Goal: Transaction & Acquisition: Download file/media

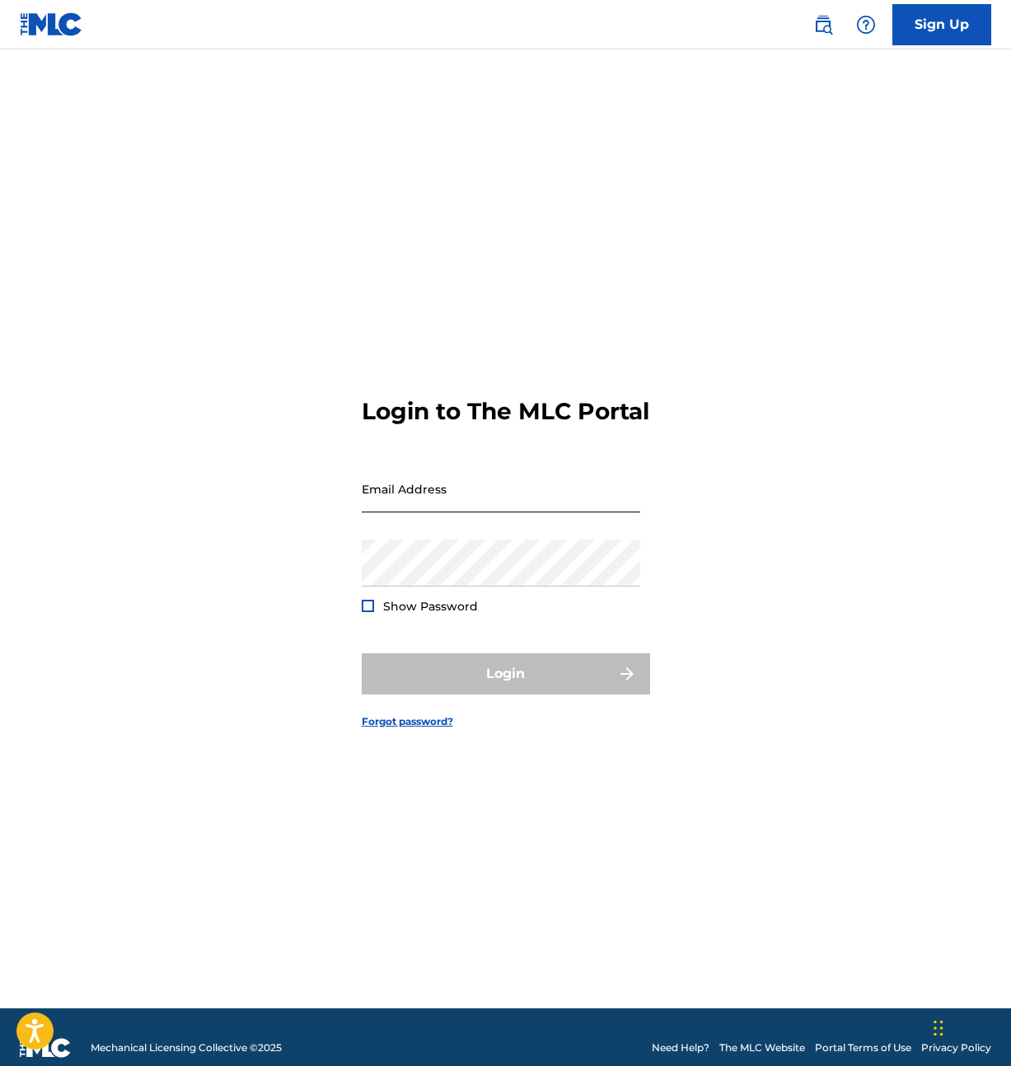
click at [474, 502] on input "Email Address" at bounding box center [501, 488] width 278 height 47
click at [472, 509] on input "Email Address" at bounding box center [501, 488] width 278 height 47
type input "[EMAIL_ADDRESS][DOMAIN_NAME]"
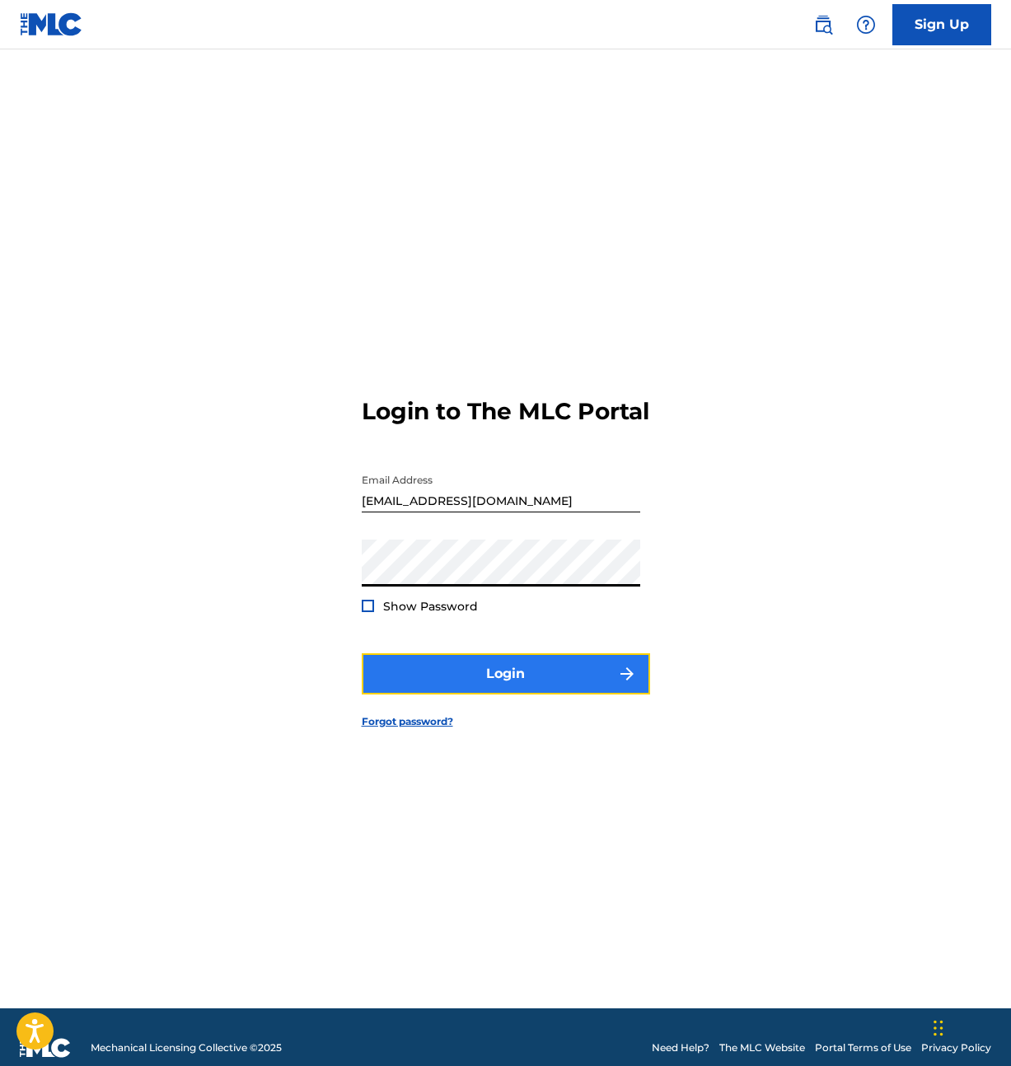
click at [469, 680] on button "Login" at bounding box center [506, 673] width 288 height 41
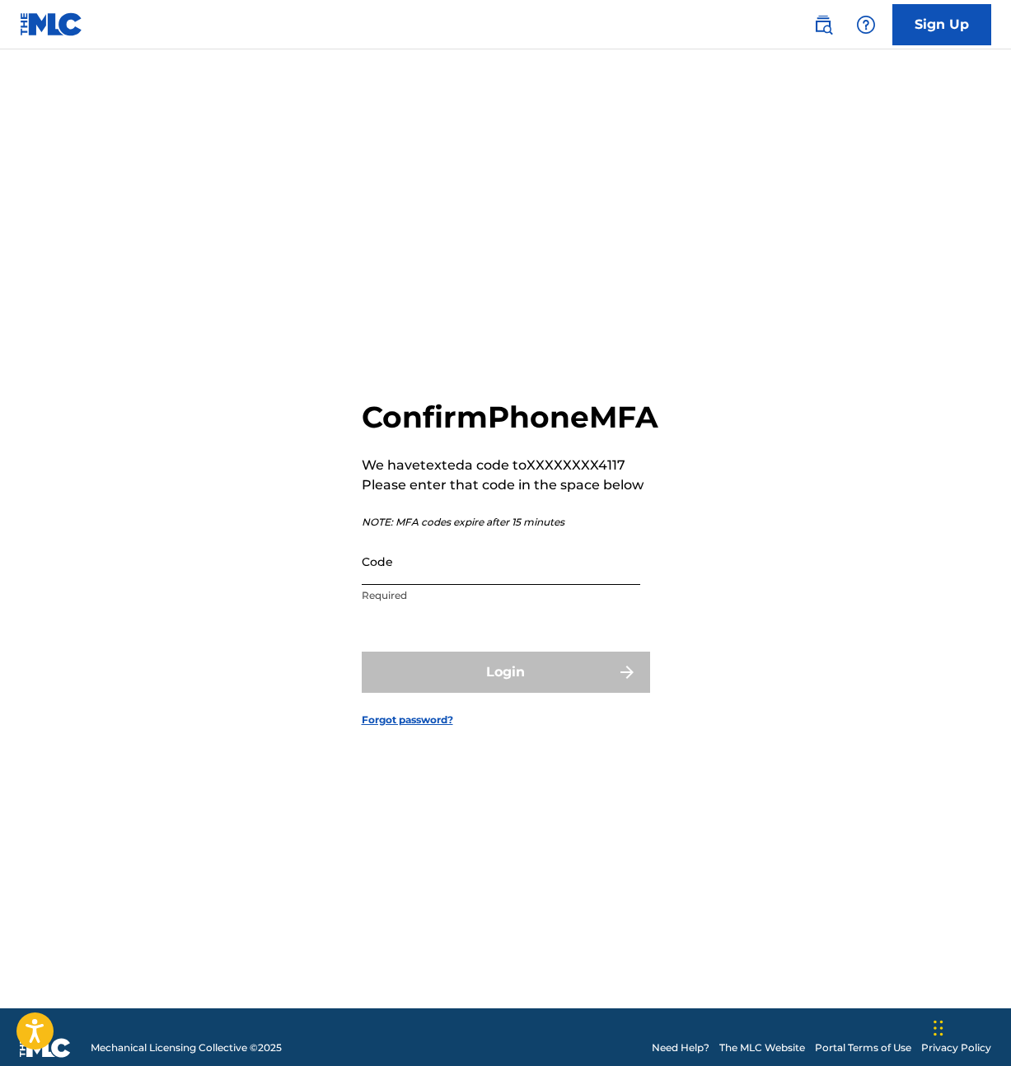
click at [480, 585] on input "Code" at bounding box center [501, 561] width 278 height 47
type input "["
click at [572, 495] on p "Please enter that code in the space below" at bounding box center [510, 485] width 297 height 20
click at [516, 573] on input "Code" at bounding box center [501, 561] width 278 height 47
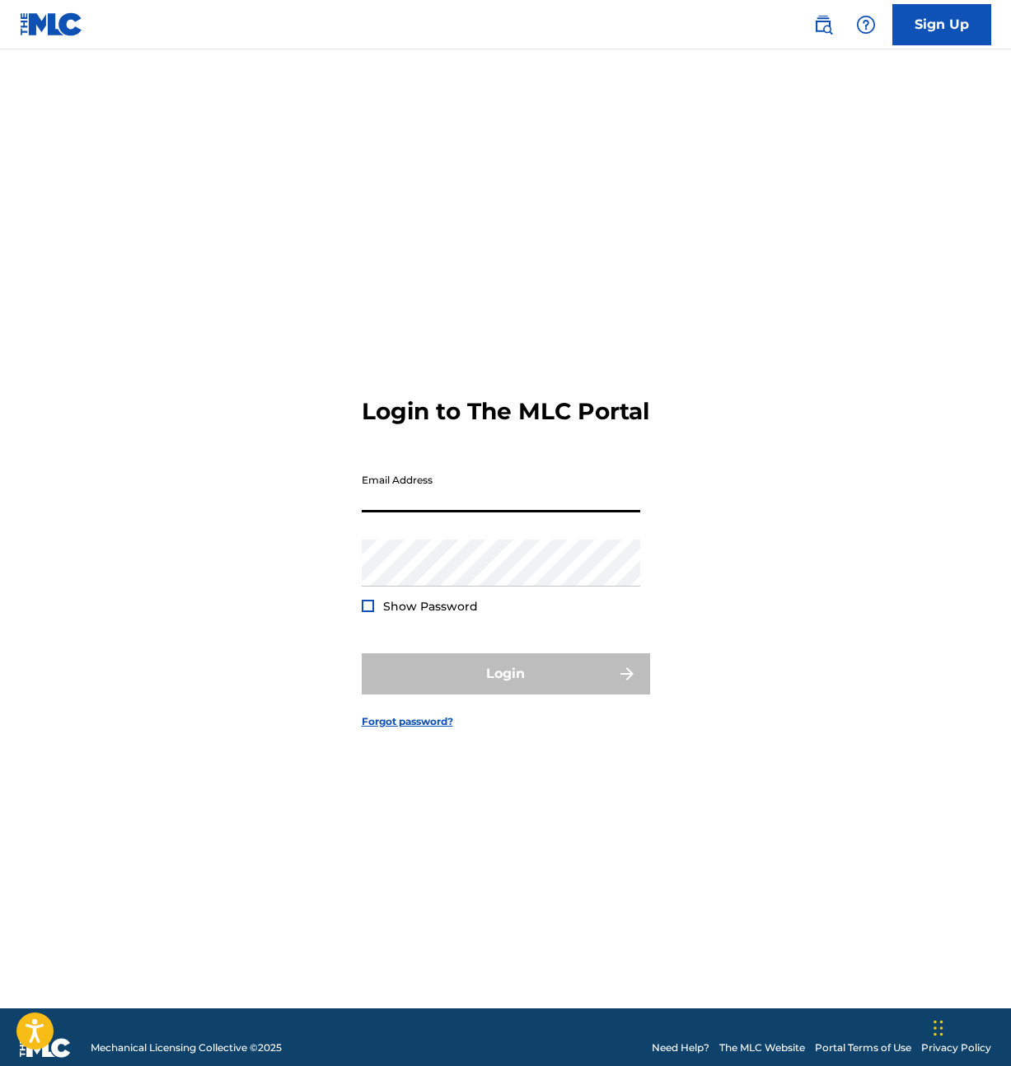
click at [515, 512] on input "Email Address" at bounding box center [501, 488] width 278 height 47
type input "[EMAIL_ADDRESS][DOMAIN_NAME]"
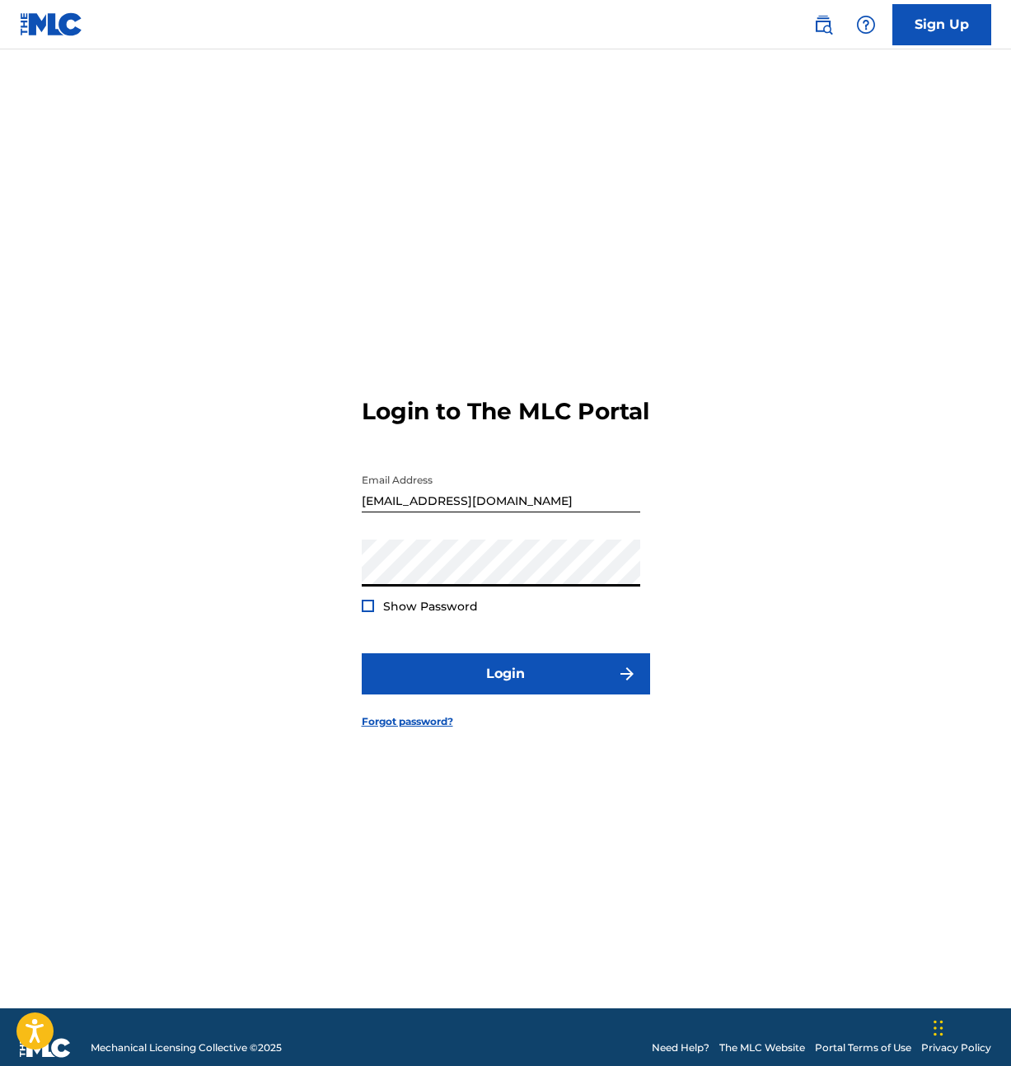
click at [370, 612] on div at bounding box center [368, 606] width 12 height 12
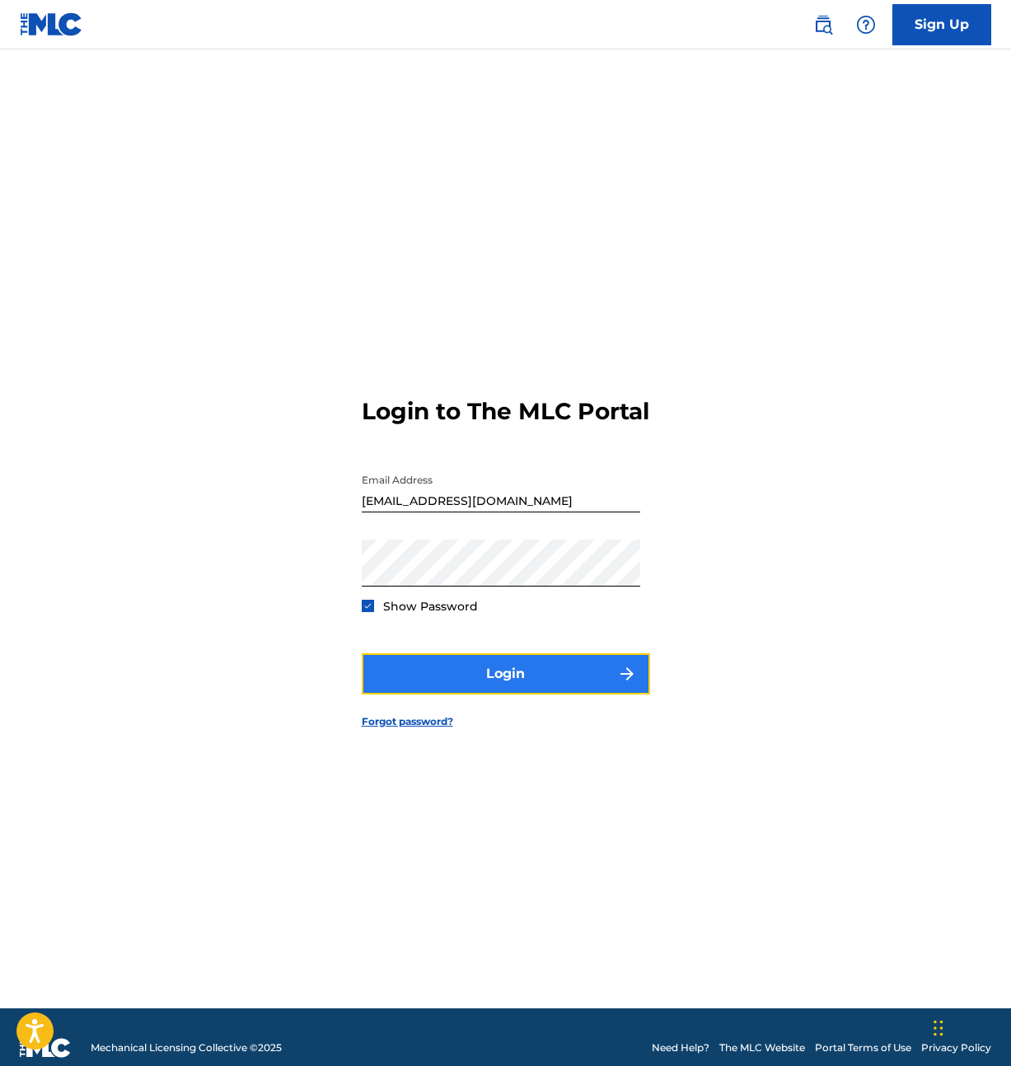
click at [483, 684] on button "Login" at bounding box center [506, 673] width 288 height 41
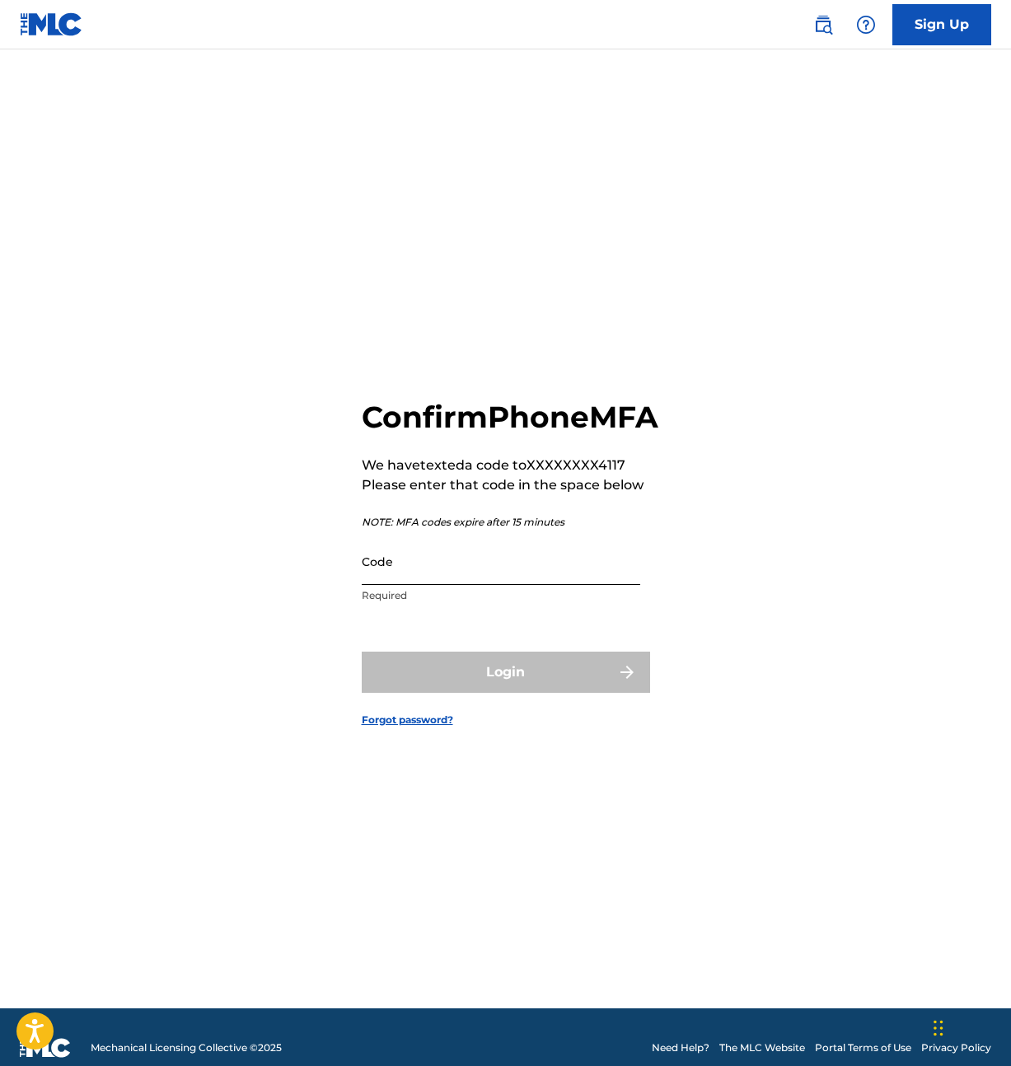
click at [451, 585] on input "Code" at bounding box center [501, 561] width 278 height 47
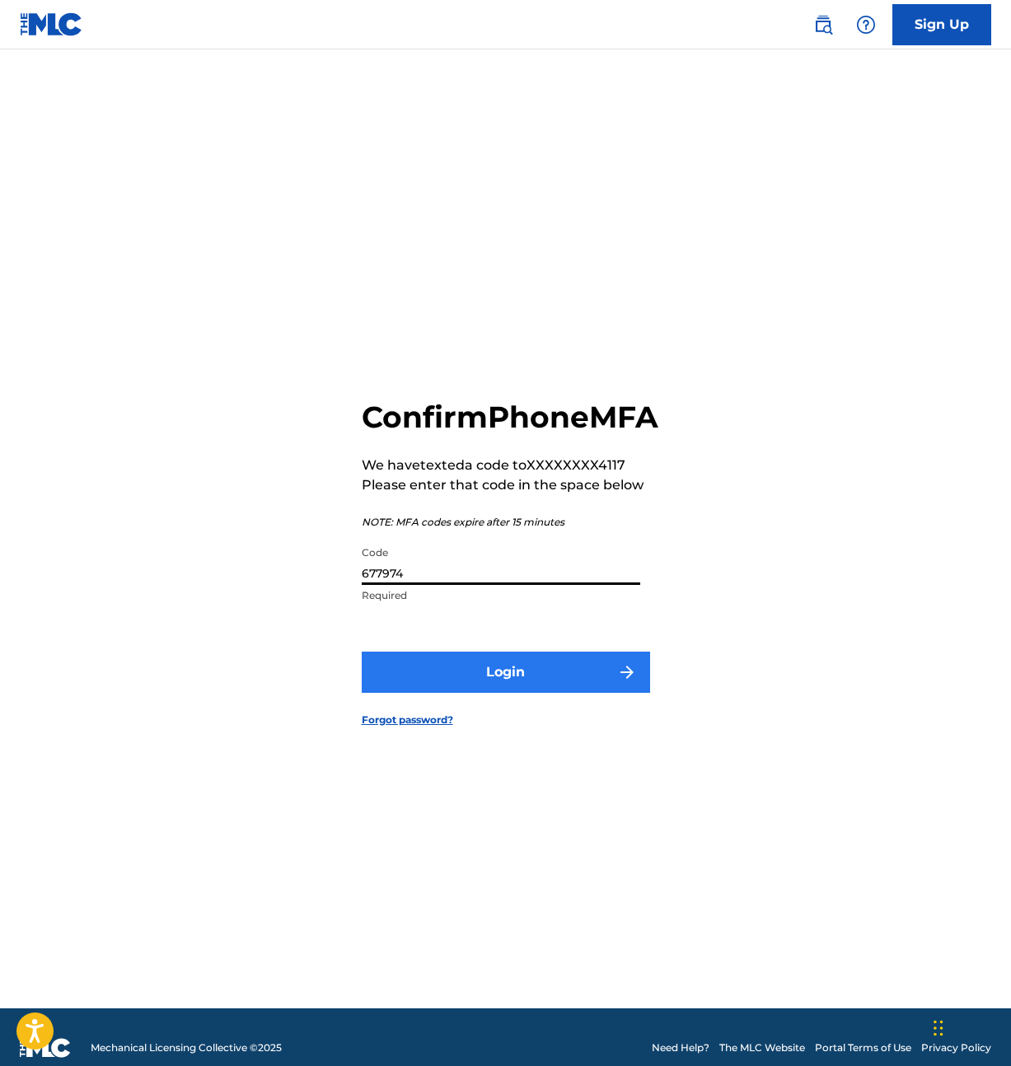
type input "677974"
click at [525, 693] on button "Login" at bounding box center [506, 671] width 288 height 41
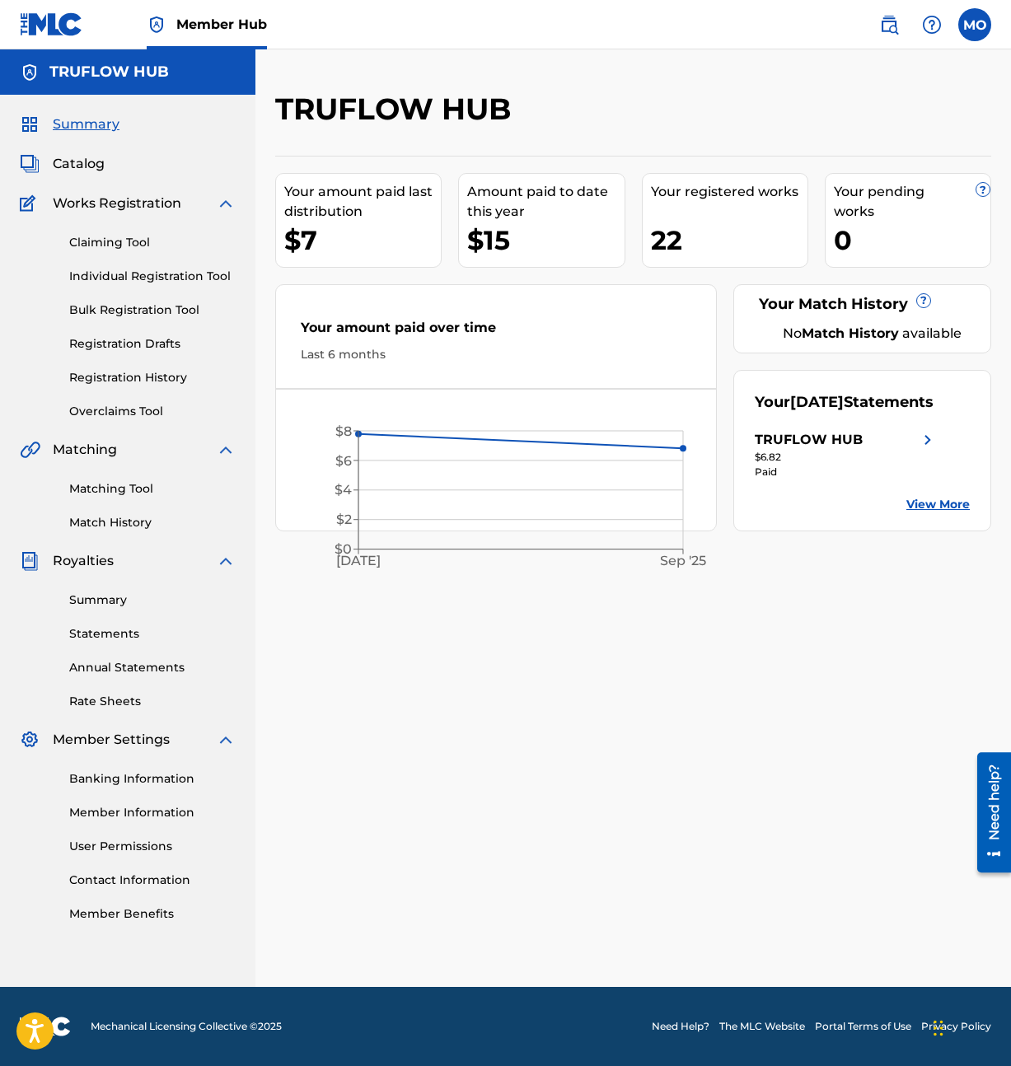
click at [930, 450] on img at bounding box center [928, 440] width 20 height 20
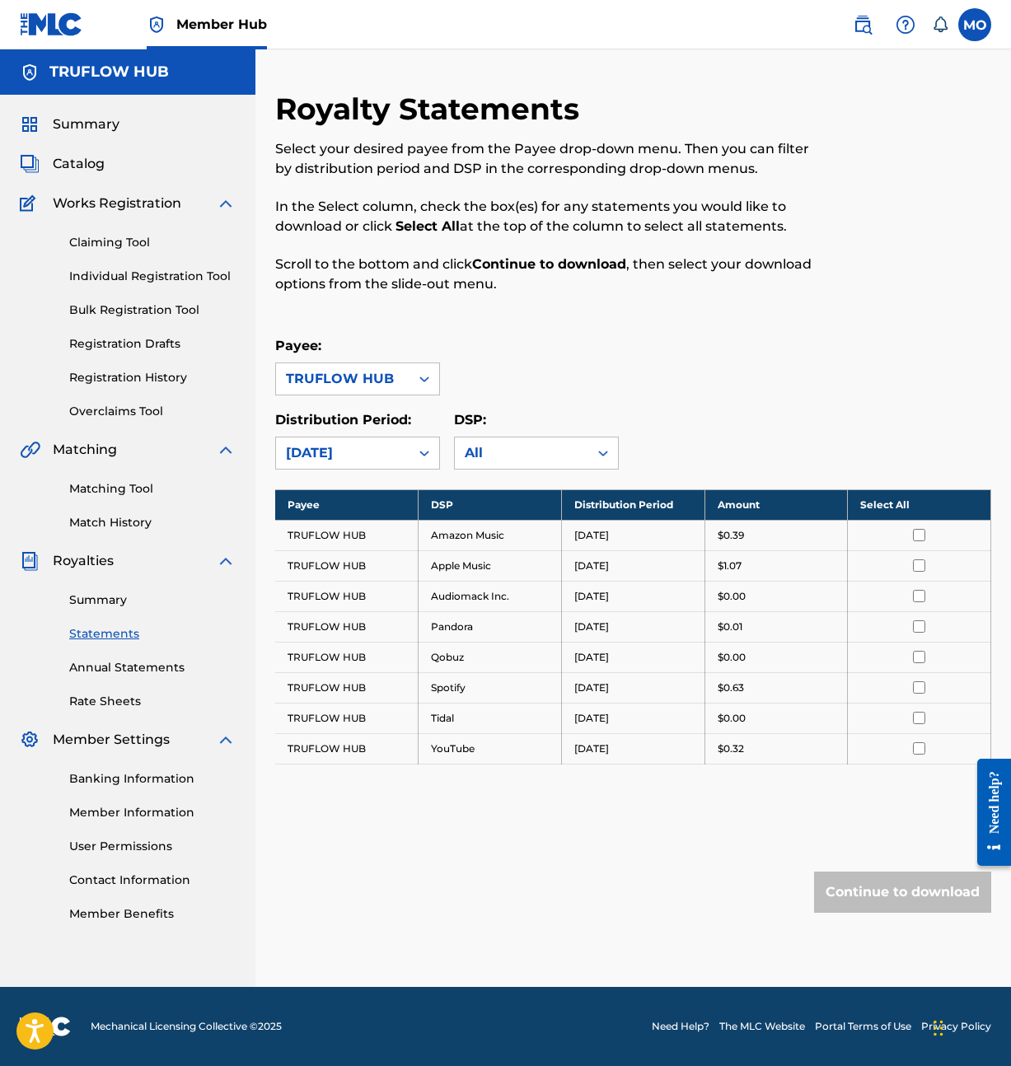
click at [319, 570] on td "TRUFLOW HUB" at bounding box center [346, 565] width 143 height 30
click at [920, 533] on input "checkbox" at bounding box center [919, 535] width 12 height 12
click at [918, 562] on input "checkbox" at bounding box center [919, 565] width 12 height 12
click at [918, 596] on input "checkbox" at bounding box center [919, 596] width 12 height 12
click at [922, 628] on input "checkbox" at bounding box center [919, 626] width 12 height 12
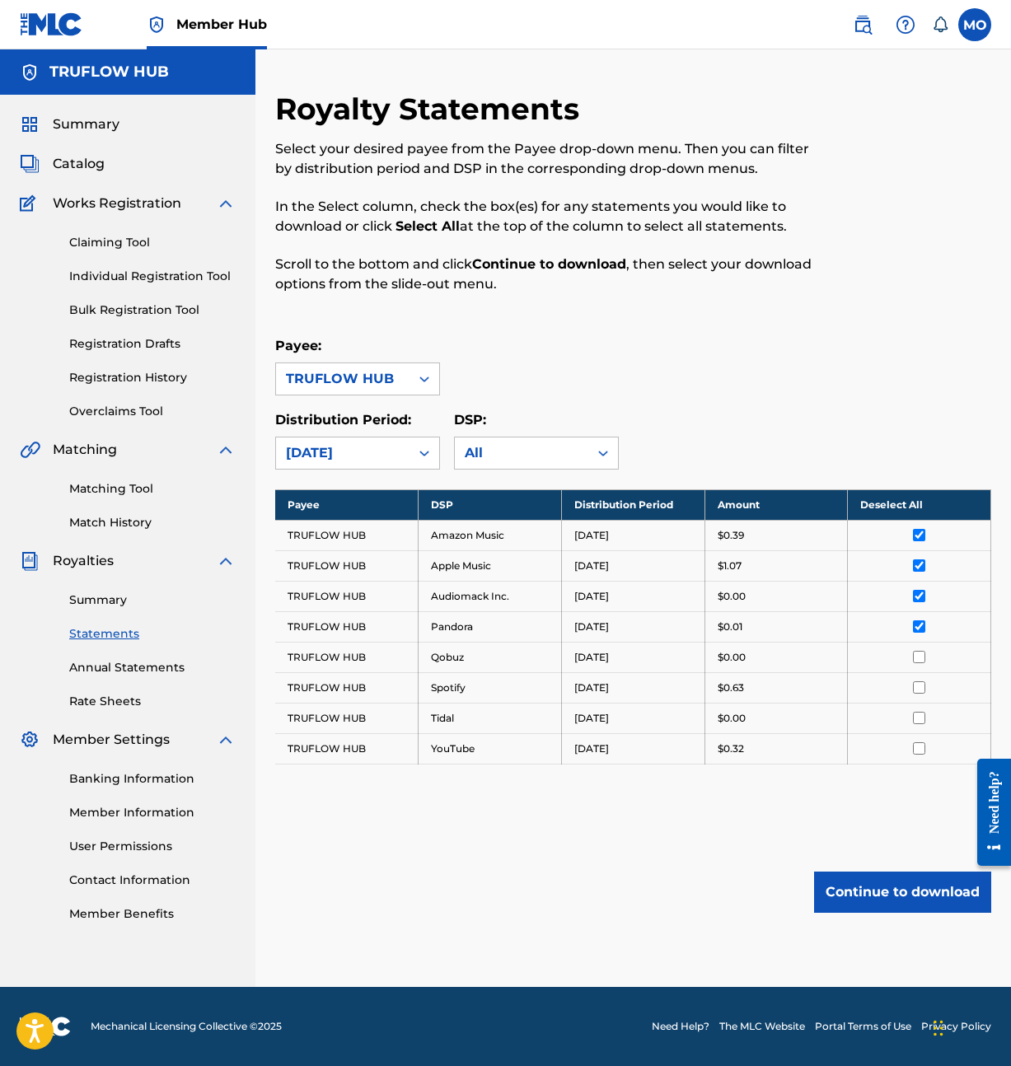
click at [922, 659] on input "checkbox" at bounding box center [919, 657] width 12 height 12
click at [919, 689] on input "checkbox" at bounding box center [919, 687] width 12 height 12
click at [919, 720] on input "checkbox" at bounding box center [919, 718] width 12 height 12
click at [922, 753] on input "checkbox" at bounding box center [919, 748] width 12 height 12
click at [931, 897] on button "Continue to download" at bounding box center [902, 891] width 177 height 41
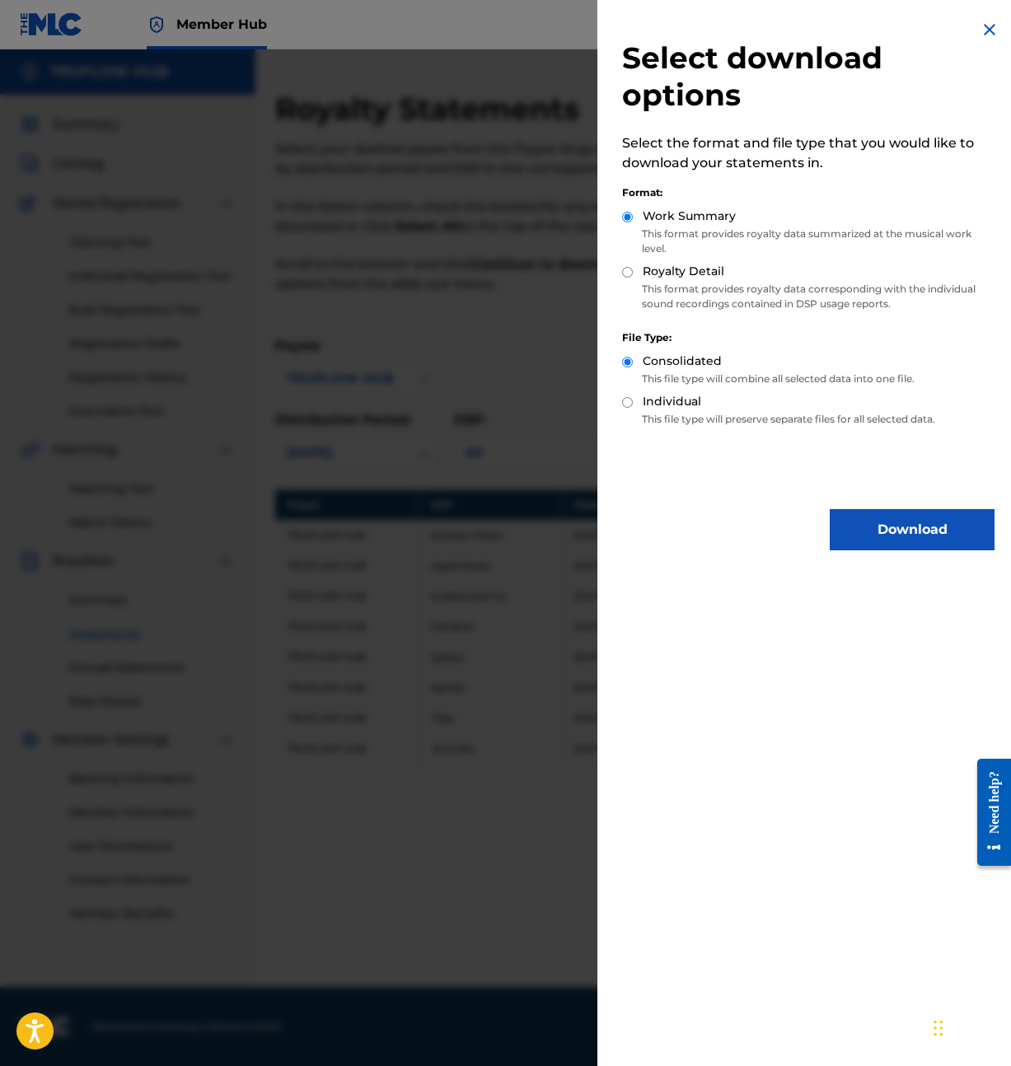
click at [628, 278] on div "Royalty Detail" at bounding box center [808, 272] width 372 height 19
click at [631, 276] on input "Royalty Detail" at bounding box center [627, 272] width 11 height 11
radio input "true"
click at [627, 400] on input "Individual" at bounding box center [627, 402] width 11 height 11
radio input "true"
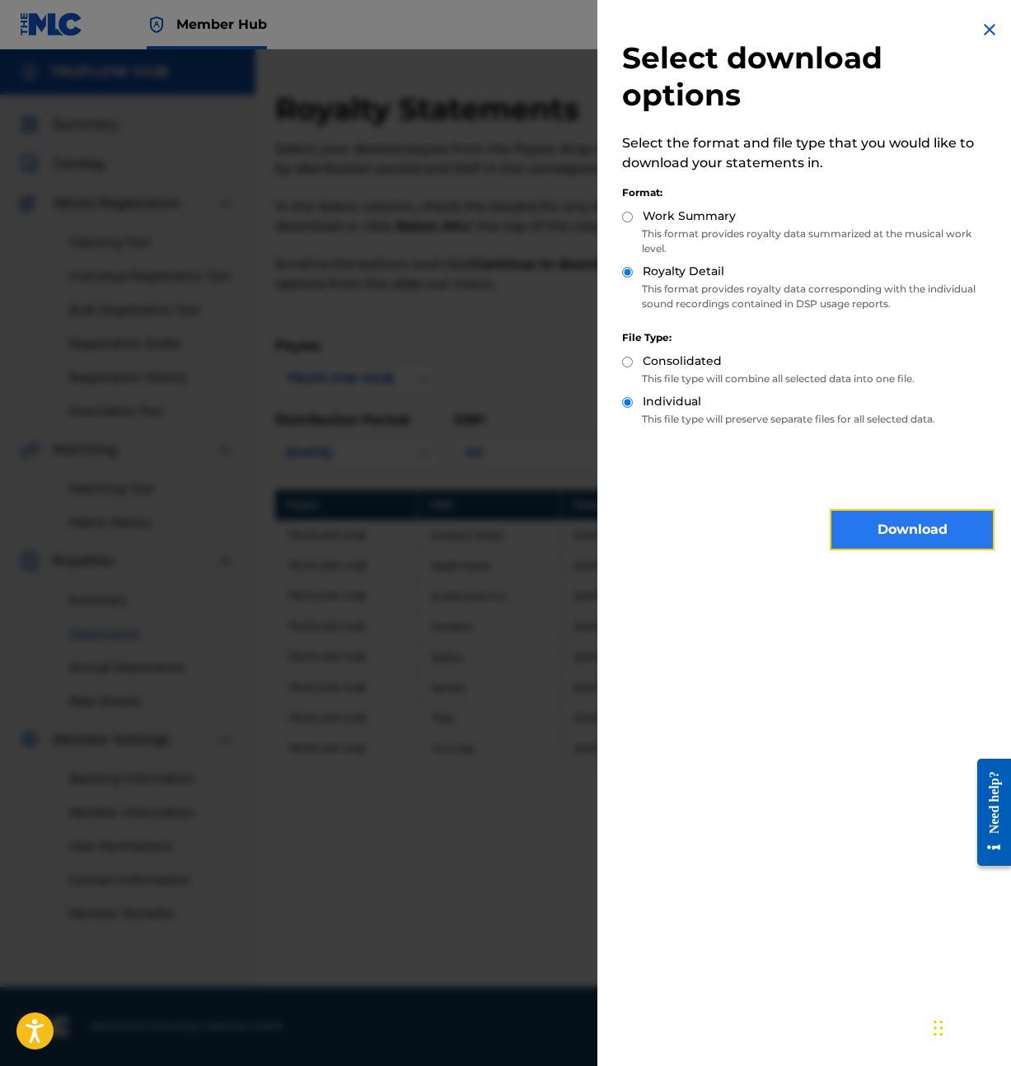
click at [951, 549] on button "Download" at bounding box center [911, 529] width 165 height 41
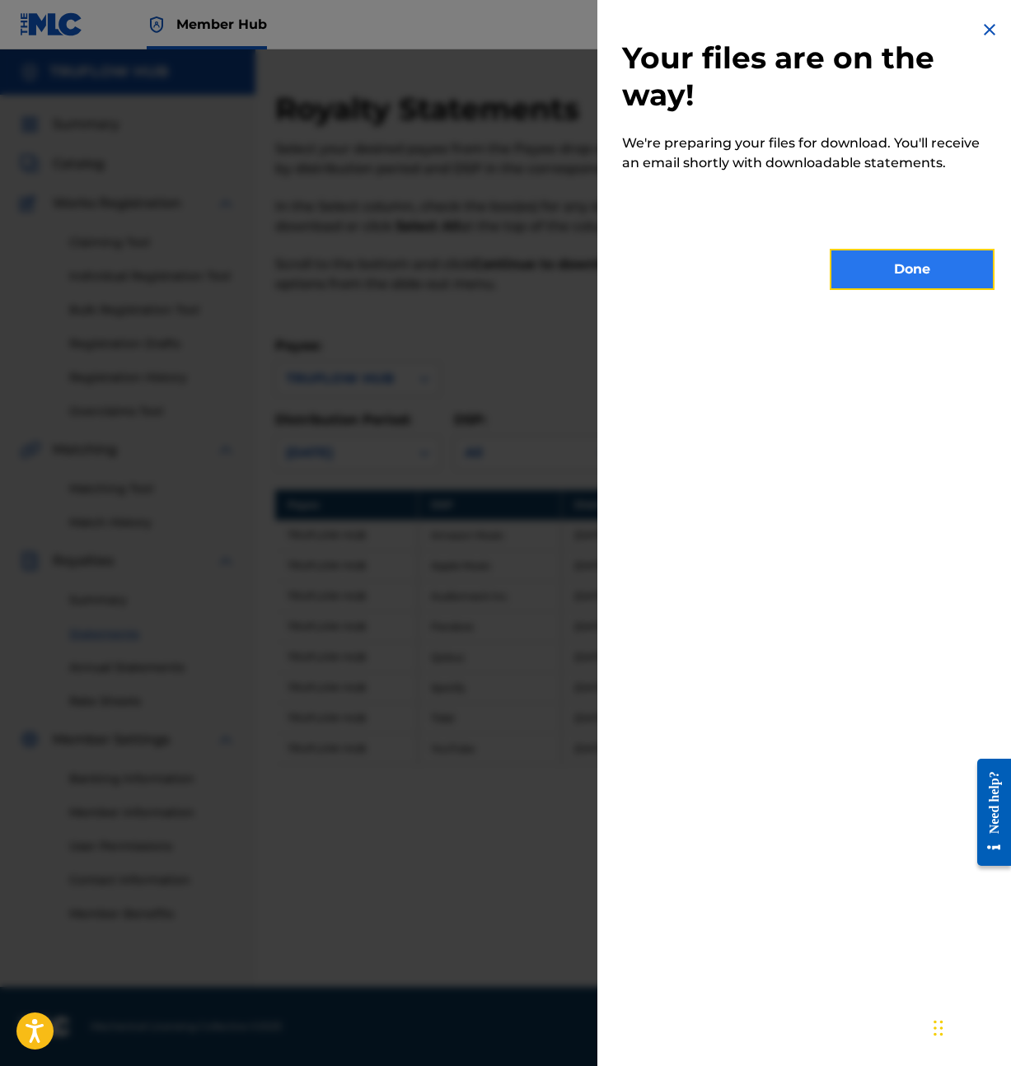
click at [907, 276] on button "Done" at bounding box center [911, 269] width 165 height 41
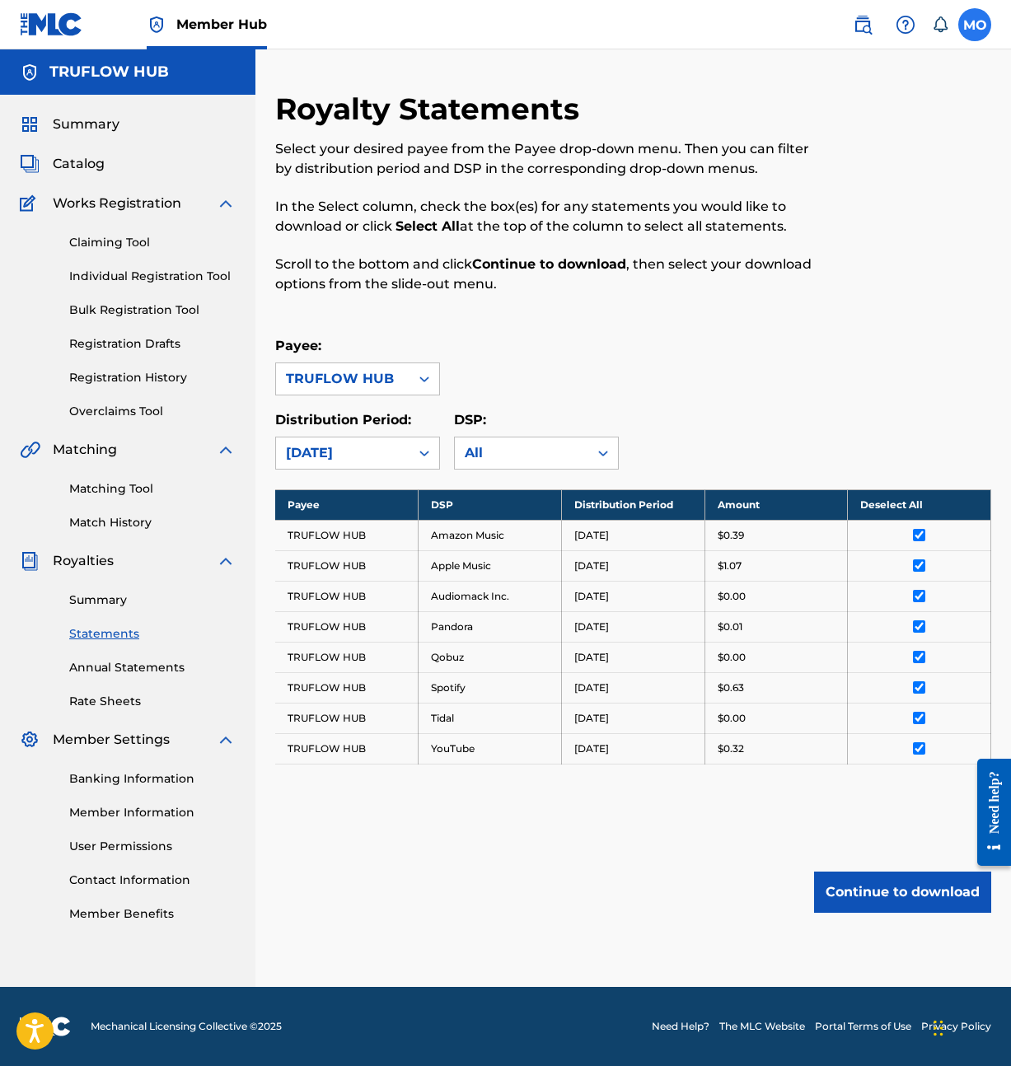
click at [975, 24] on label at bounding box center [974, 24] width 33 height 33
click at [974, 25] on input "MO [PERSON_NAME] [EMAIL_ADDRESS][DOMAIN_NAME] Notification Preferences Profile …" at bounding box center [974, 25] width 0 height 0
click at [941, 26] on icon at bounding box center [940, 24] width 16 height 16
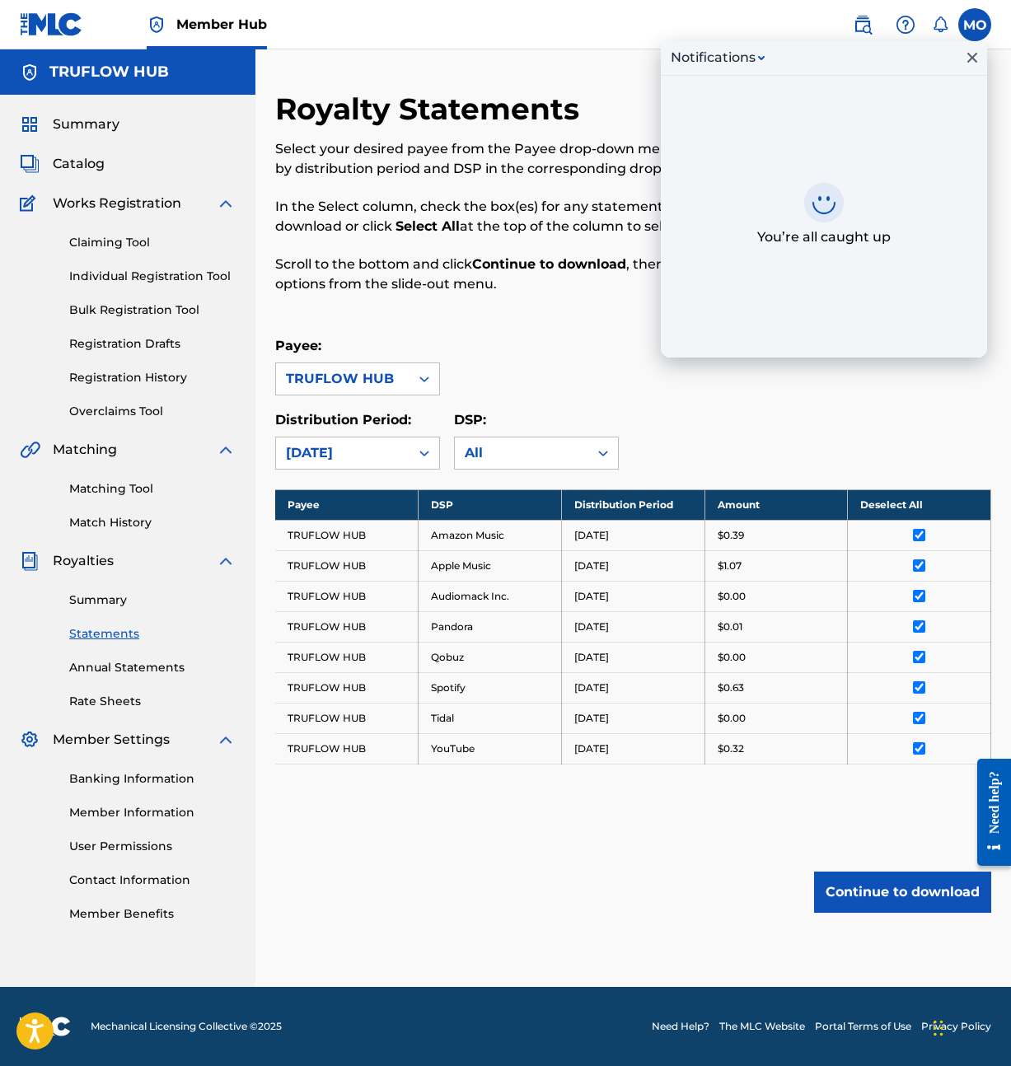
click at [625, 22] on nav "Member Hub Notifications You’re all caught up MO MO [PERSON_NAME] [EMAIL_ADDRES…" at bounding box center [505, 24] width 1011 height 49
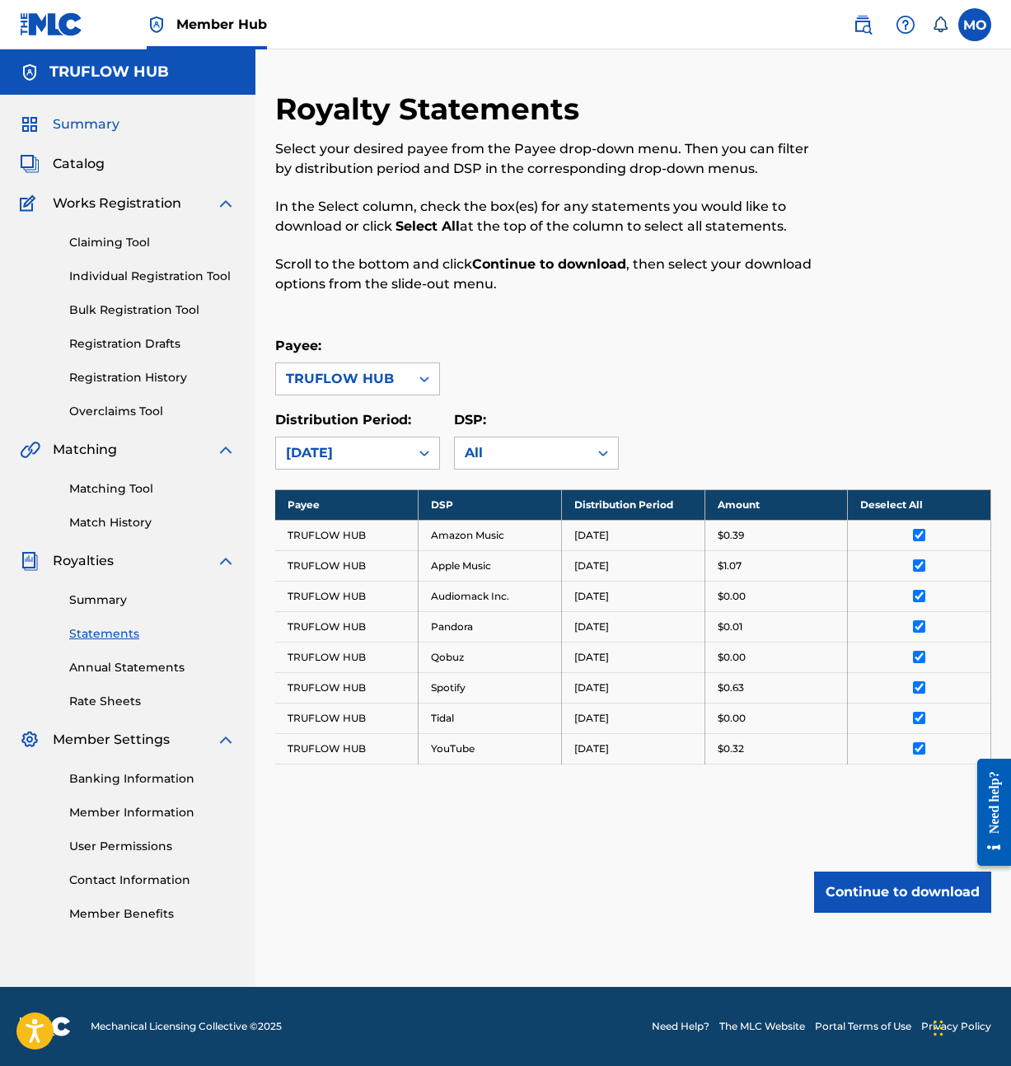
click at [103, 116] on span "Summary" at bounding box center [86, 124] width 67 height 20
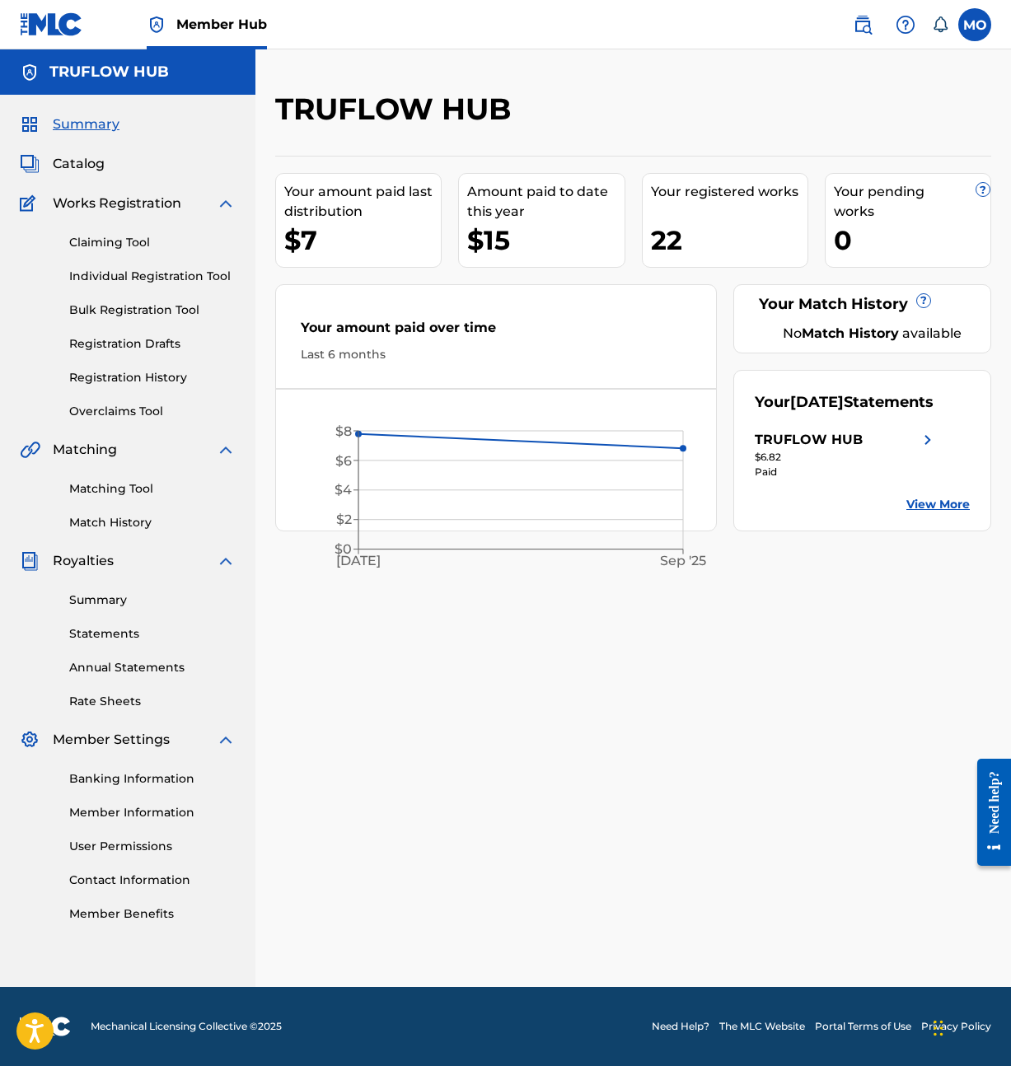
click at [923, 513] on link "View More" at bounding box center [937, 504] width 63 height 17
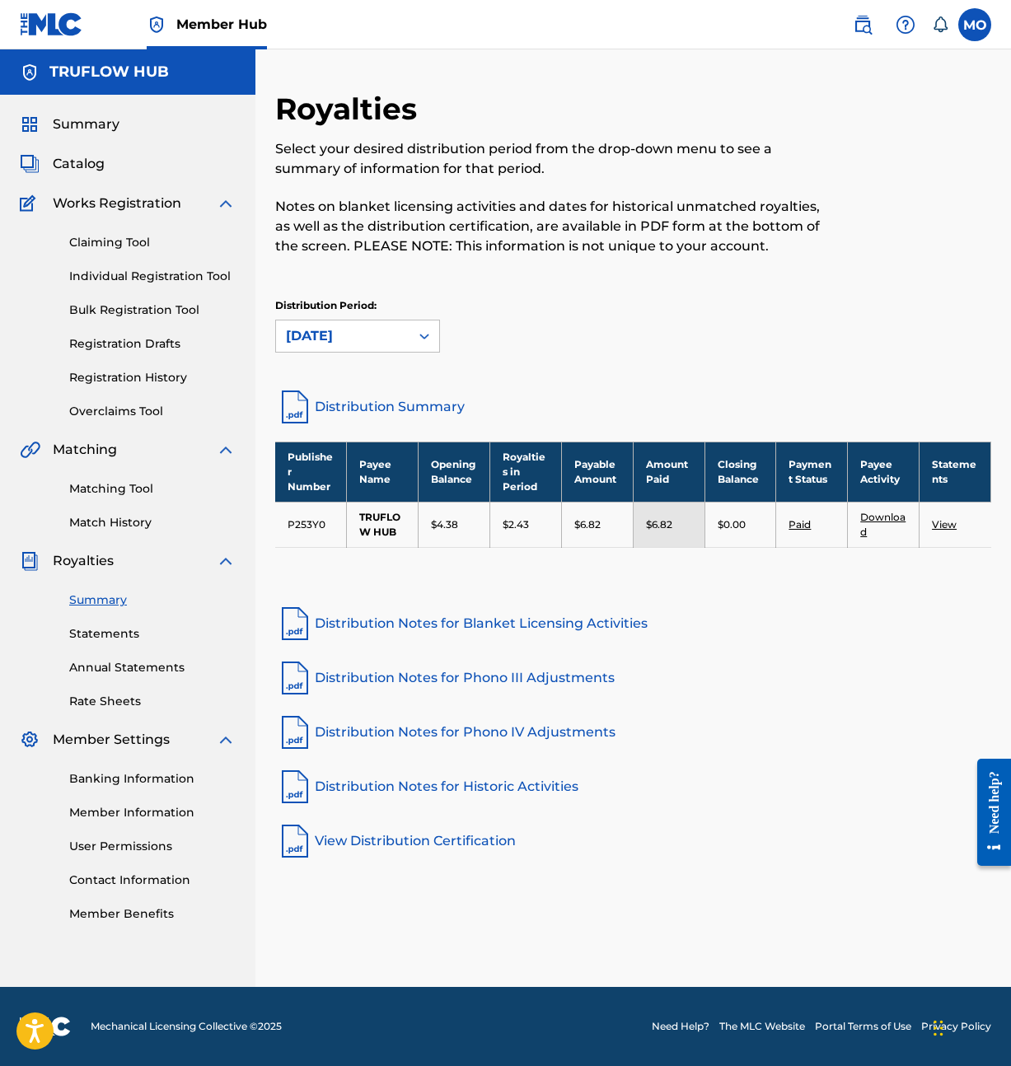
click at [889, 519] on link "Download" at bounding box center [882, 524] width 45 height 27
click at [364, 406] on link "Distribution Summary" at bounding box center [633, 407] width 716 height 40
